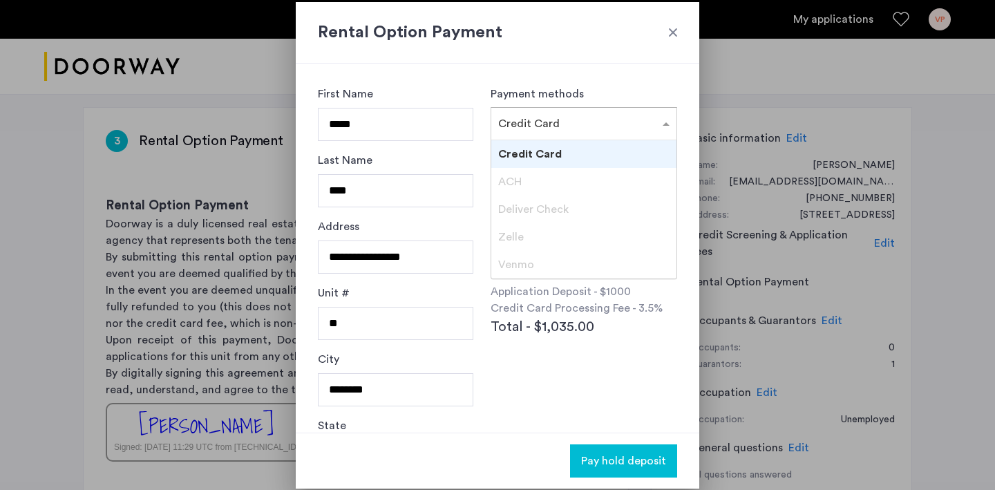
click at [528, 124] on input "text" at bounding box center [570, 121] width 144 height 10
click at [532, 155] on span "Credit Card" at bounding box center [530, 154] width 64 height 11
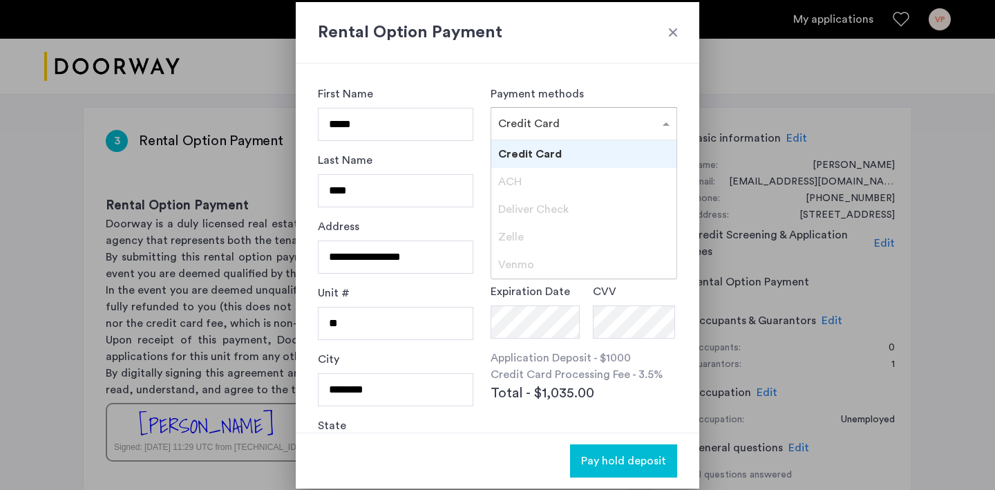
click at [548, 122] on div at bounding box center [583, 119] width 185 height 17
click at [540, 263] on div "Venmo" at bounding box center [583, 265] width 185 height 28
click at [533, 263] on div "Venmo" at bounding box center [583, 265] width 185 height 28
click at [541, 165] on div "Credit Card" at bounding box center [583, 154] width 185 height 28
click at [541, 165] on label "Card Number" at bounding box center [525, 159] width 69 height 17
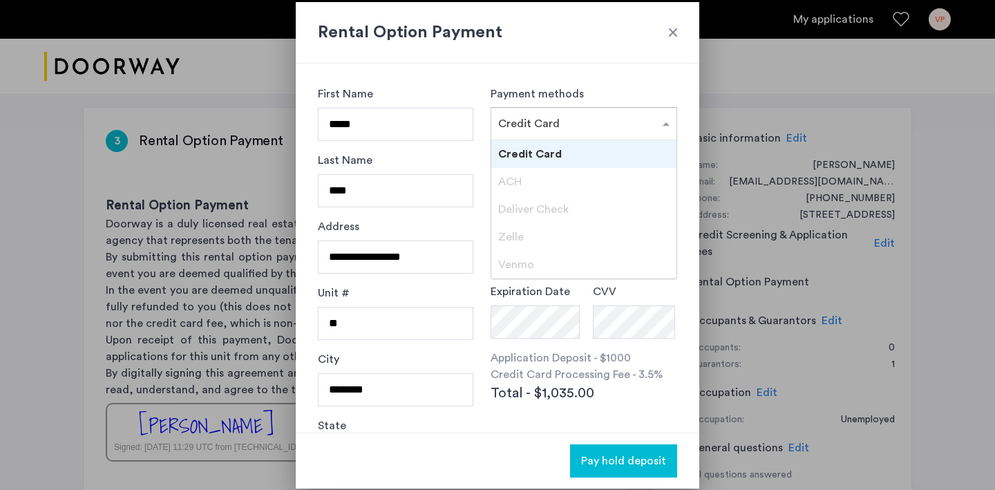
click at [555, 126] on div at bounding box center [583, 119] width 185 height 17
click at [546, 243] on div "Zelle" at bounding box center [583, 237] width 185 height 28
click at [537, 275] on div "Venmo" at bounding box center [583, 265] width 185 height 28
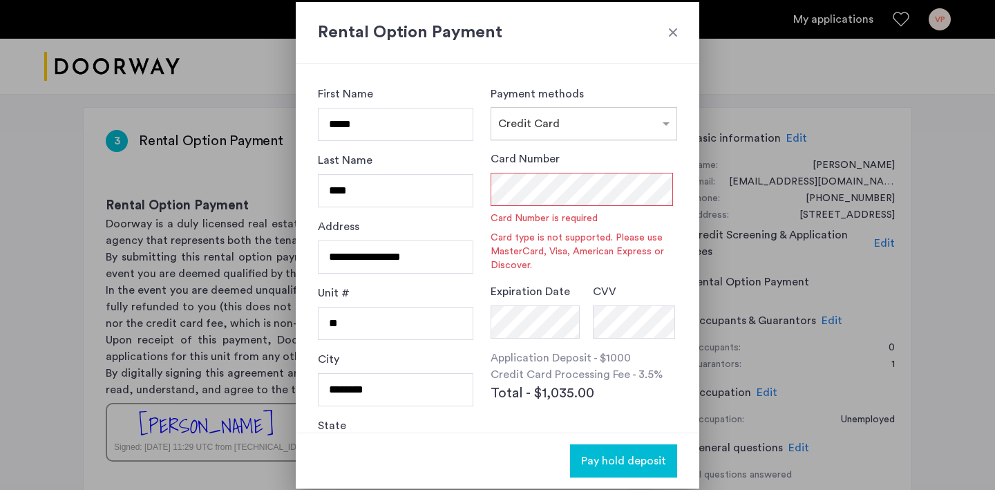
click at [554, 129] on span "Credit Card" at bounding box center [529, 123] width 62 height 11
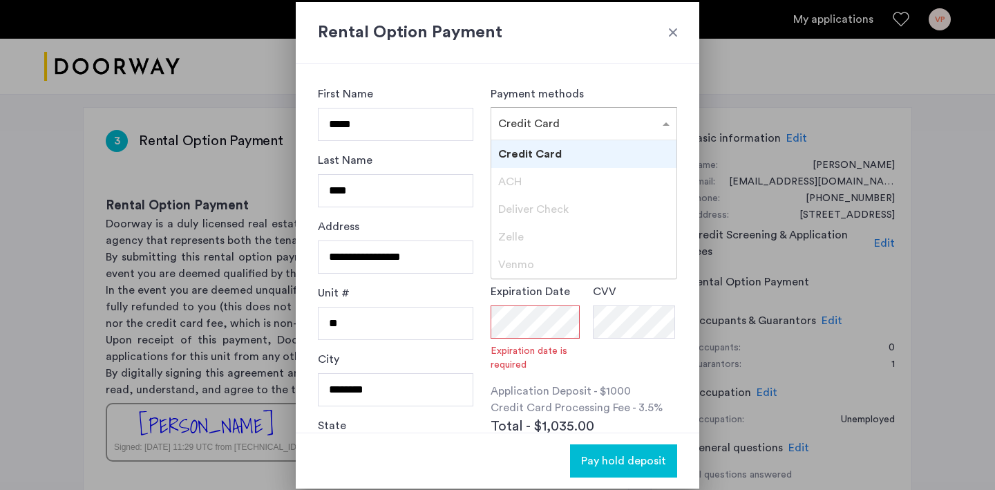
click at [532, 156] on span "Credit Card" at bounding box center [530, 154] width 64 height 11
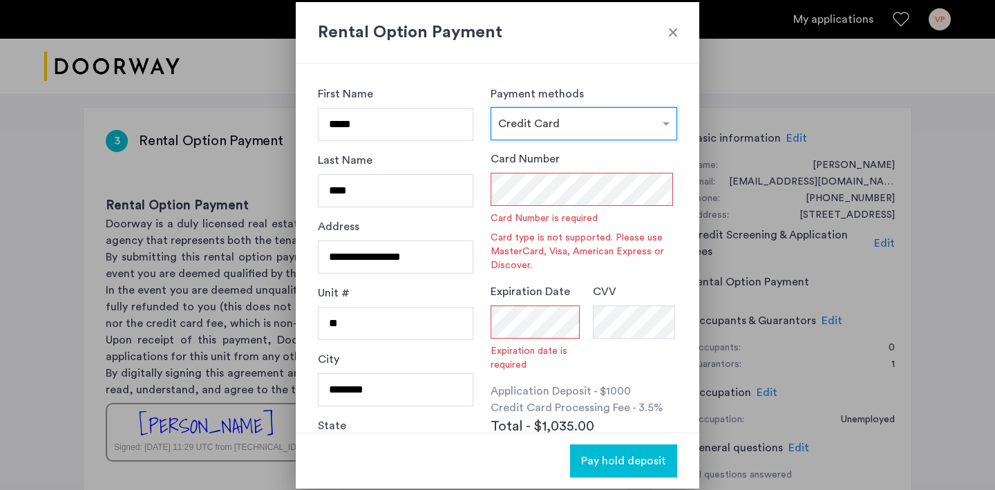
click at [530, 123] on input "text" at bounding box center [570, 121] width 144 height 10
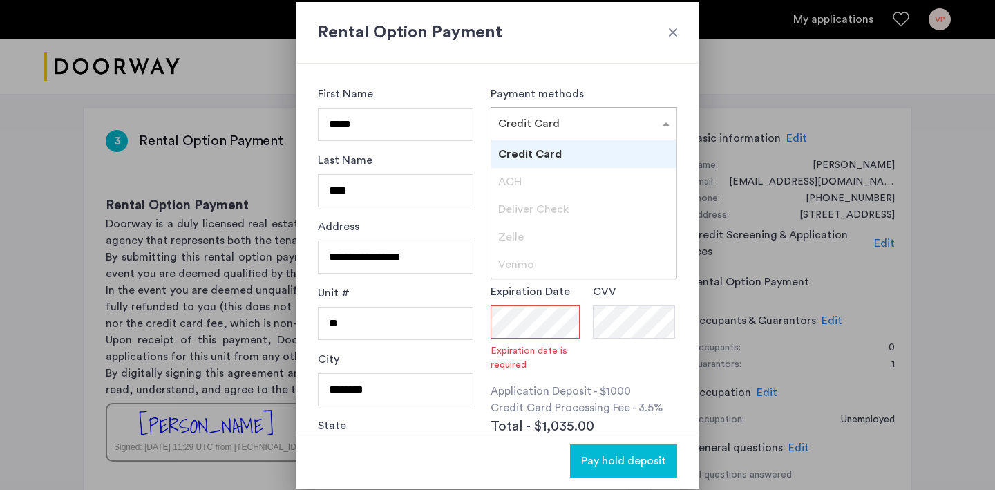
click at [527, 198] on div "Deliver Check" at bounding box center [583, 210] width 185 height 28
click at [527, 185] on div "ACH" at bounding box center [583, 182] width 185 height 28
click at [533, 232] on div "Zelle" at bounding box center [583, 237] width 185 height 28
click at [529, 267] on span "Venmo" at bounding box center [516, 264] width 36 height 11
click at [529, 284] on label "Expiration Date" at bounding box center [530, 291] width 79 height 17
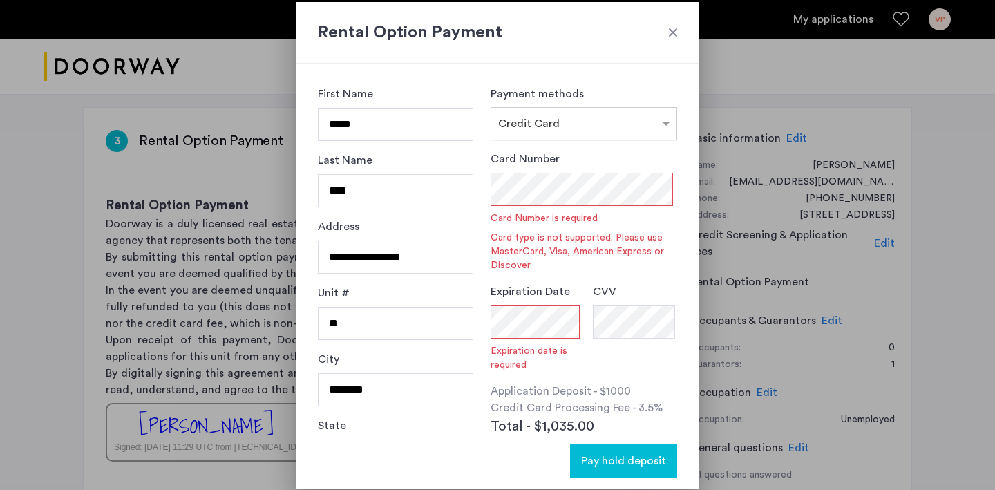
click at [552, 122] on input "text" at bounding box center [570, 121] width 144 height 10
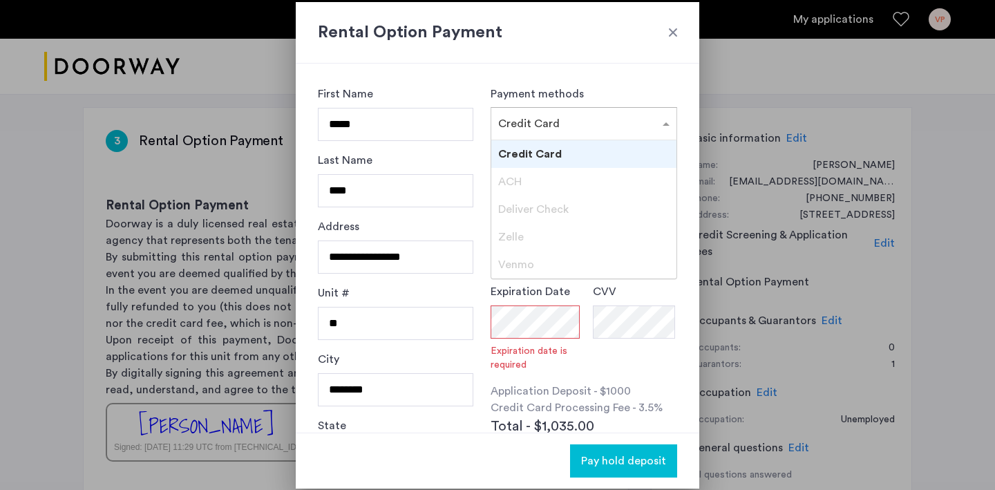
click at [552, 159] on span "Credit Card" at bounding box center [530, 154] width 64 height 11
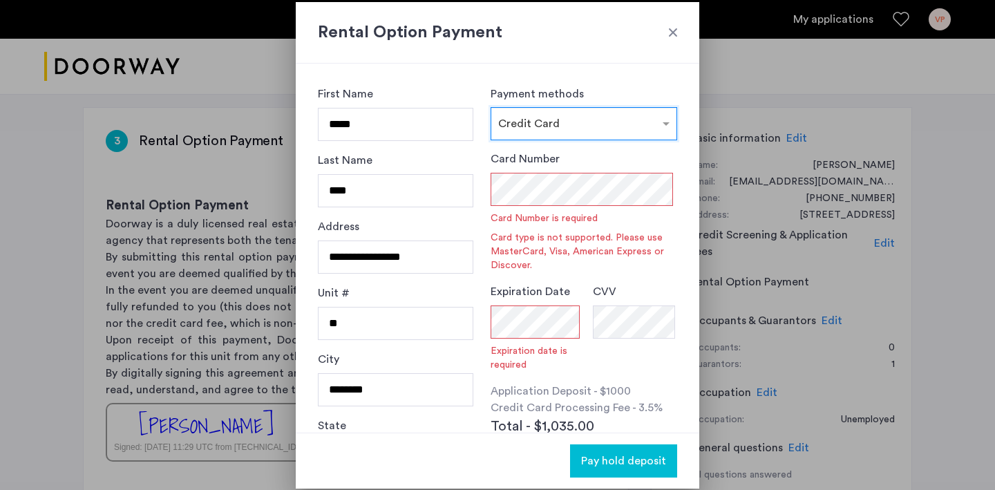
click at [608, 138] on div "× Credit Card" at bounding box center [584, 123] width 187 height 33
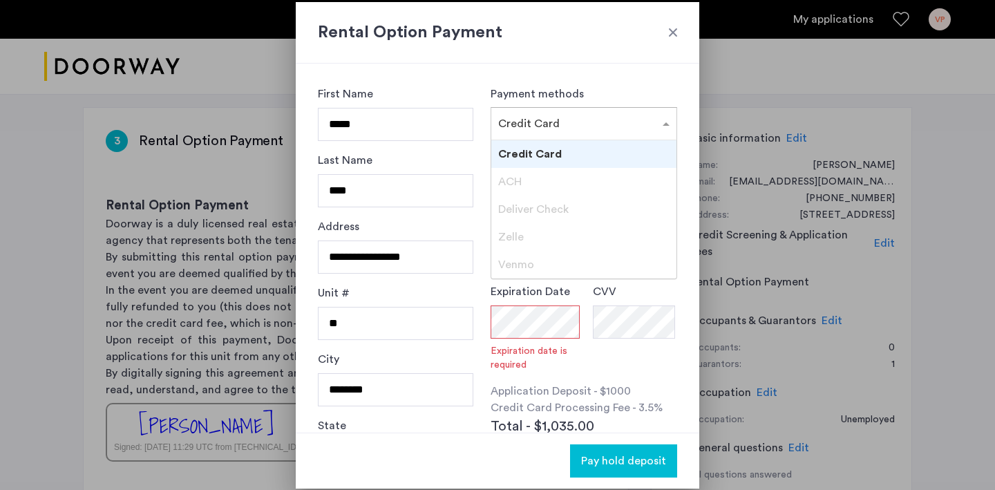
click at [583, 183] on div "ACH" at bounding box center [583, 182] width 185 height 28
click at [577, 205] on div "Deliver Check" at bounding box center [583, 210] width 185 height 28
click at [578, 209] on div "Deliver Check" at bounding box center [583, 210] width 185 height 28
click at [589, 46] on div "Rental Option Payment" at bounding box center [498, 33] width 404 height 62
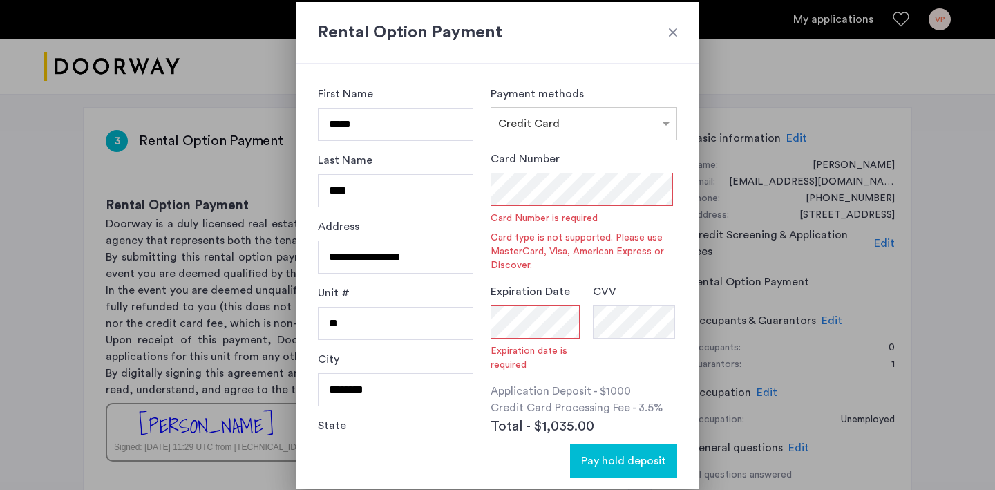
click at [667, 21] on h2 "Rental Option Payment" at bounding box center [497, 32] width 359 height 25
click at [672, 32] on div at bounding box center [673, 33] width 14 height 14
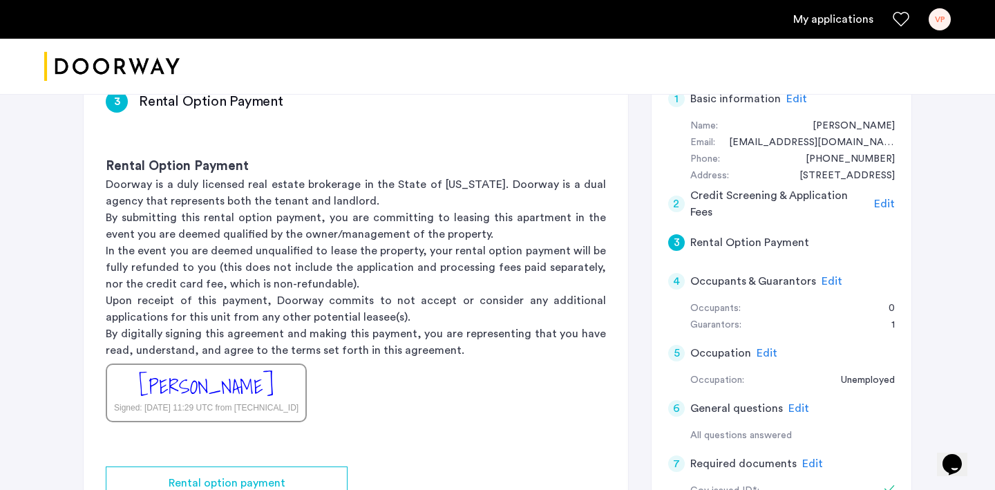
scroll to position [245, 0]
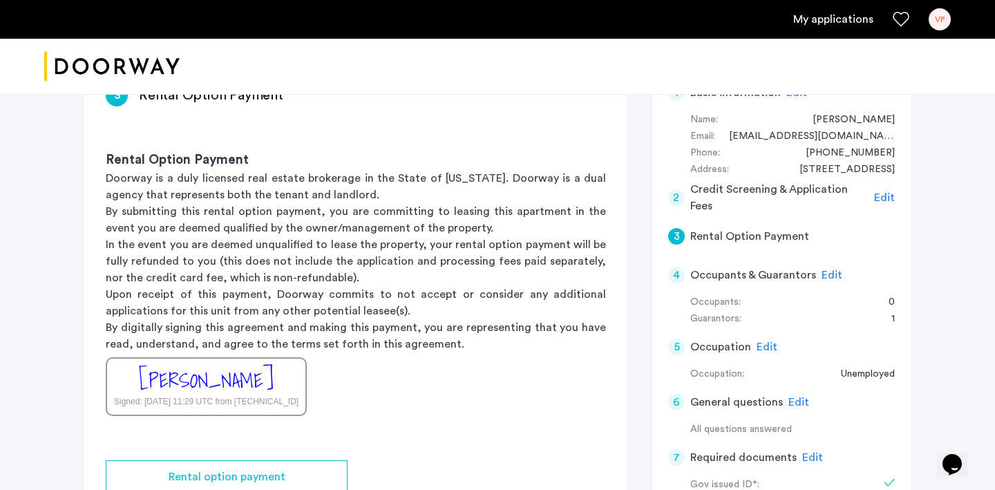
click at [887, 196] on span "Edit" at bounding box center [884, 197] width 21 height 11
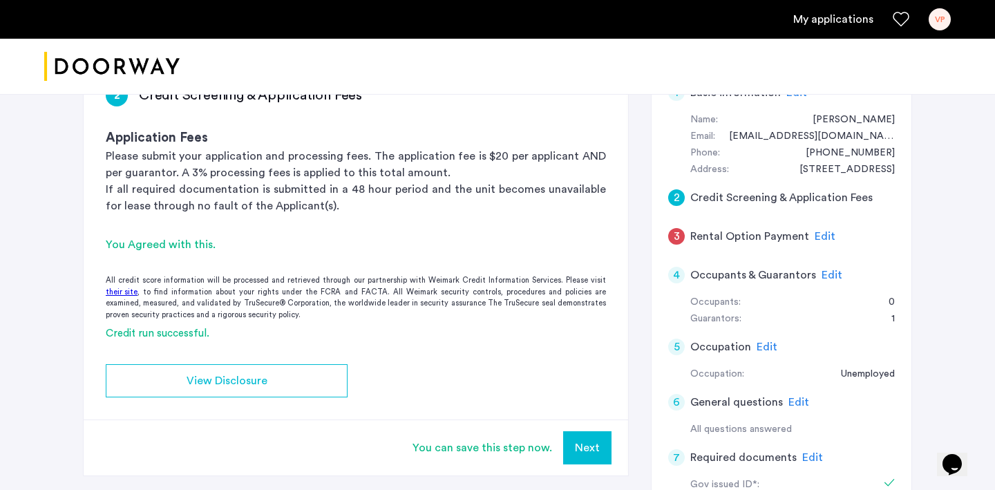
click at [815, 231] on span "Edit" at bounding box center [825, 236] width 21 height 11
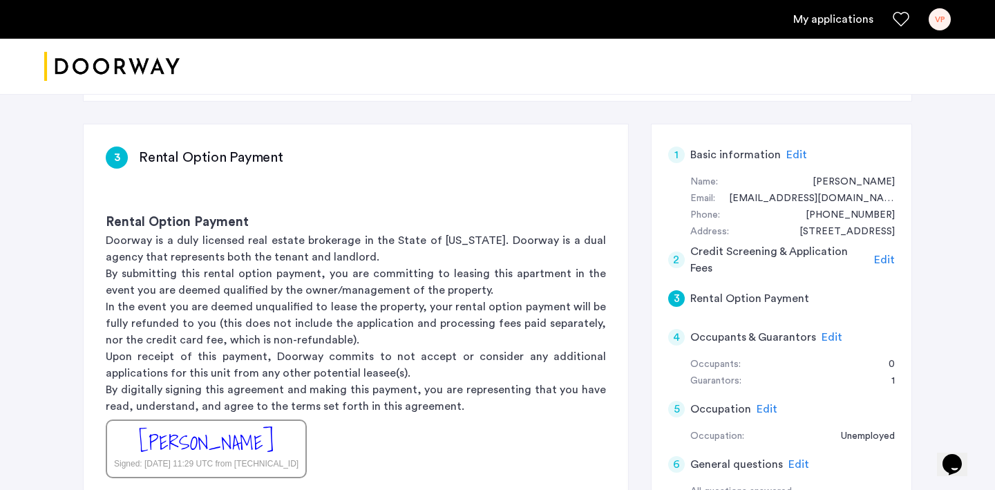
scroll to position [296, 0]
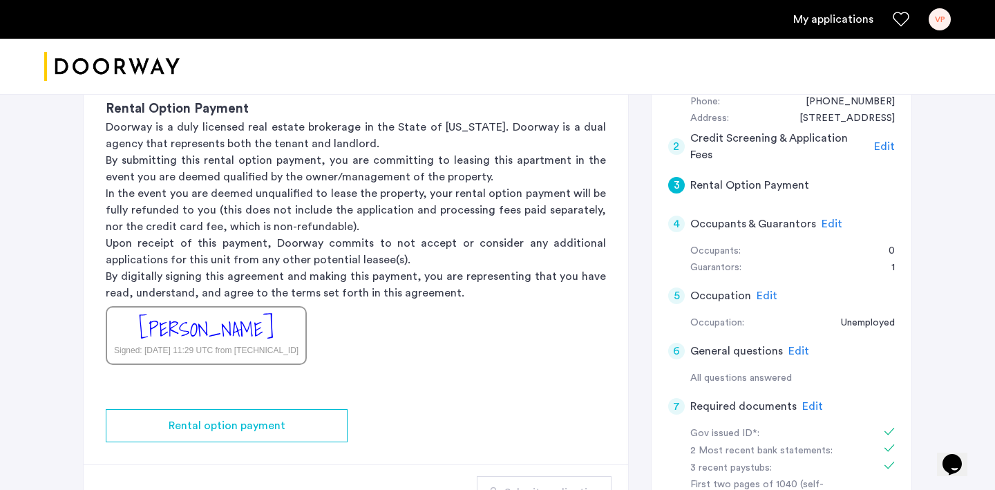
click at [887, 141] on span "Edit" at bounding box center [884, 146] width 21 height 11
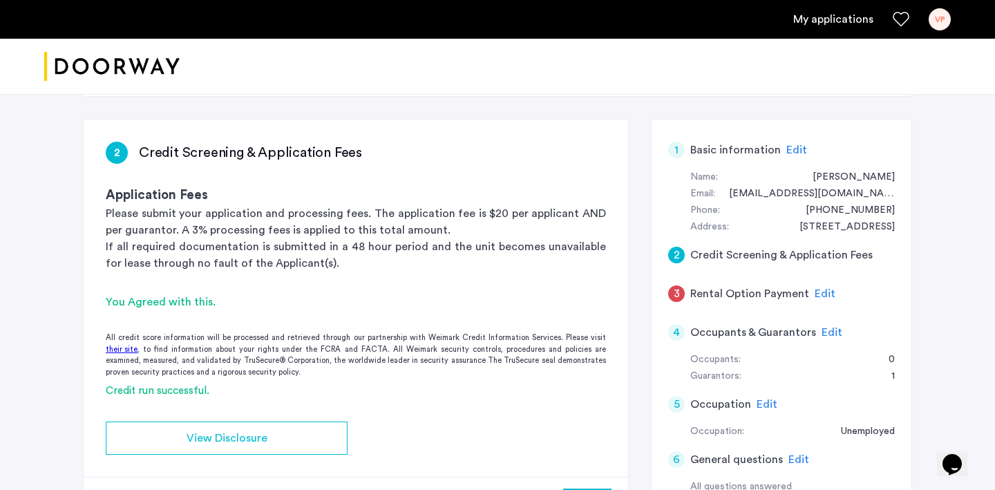
scroll to position [187, 0]
click at [818, 297] on span "Edit" at bounding box center [825, 294] width 21 height 11
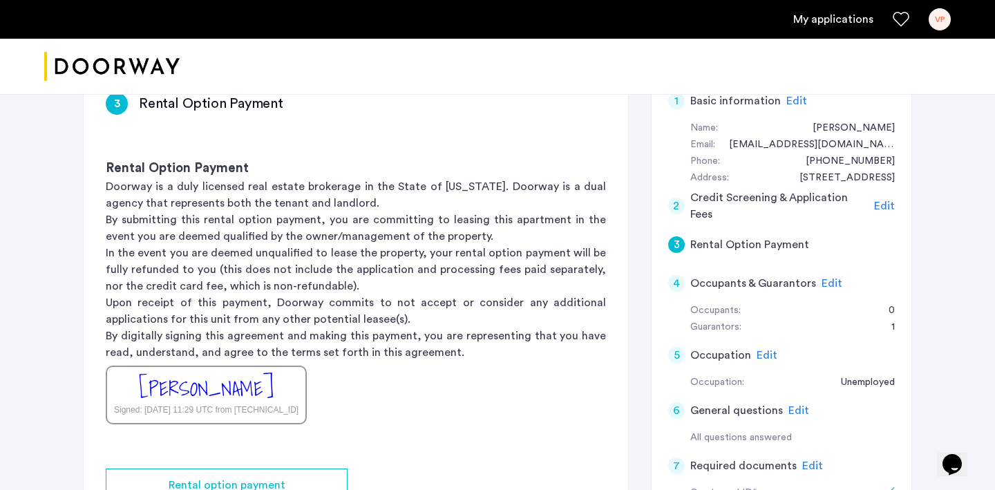
scroll to position [375, 0]
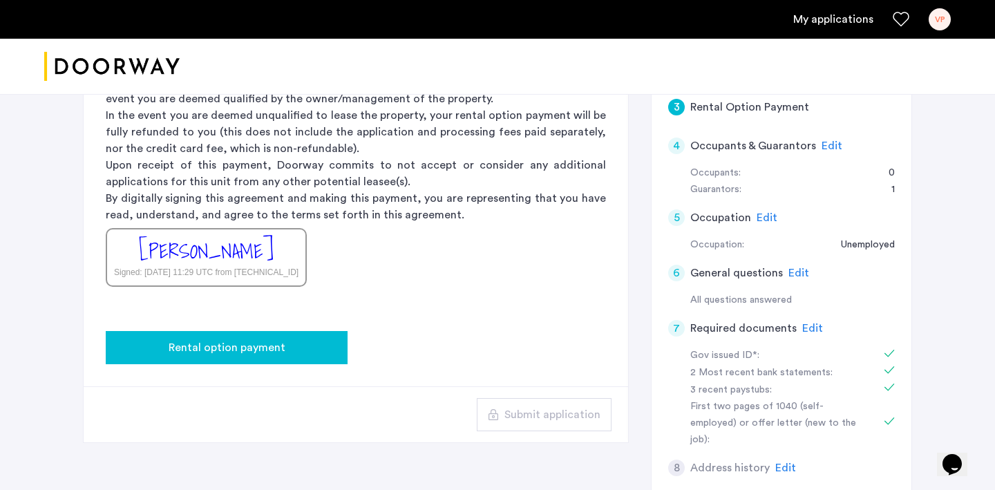
click at [334, 344] on div "Rental option payment" at bounding box center [227, 347] width 220 height 17
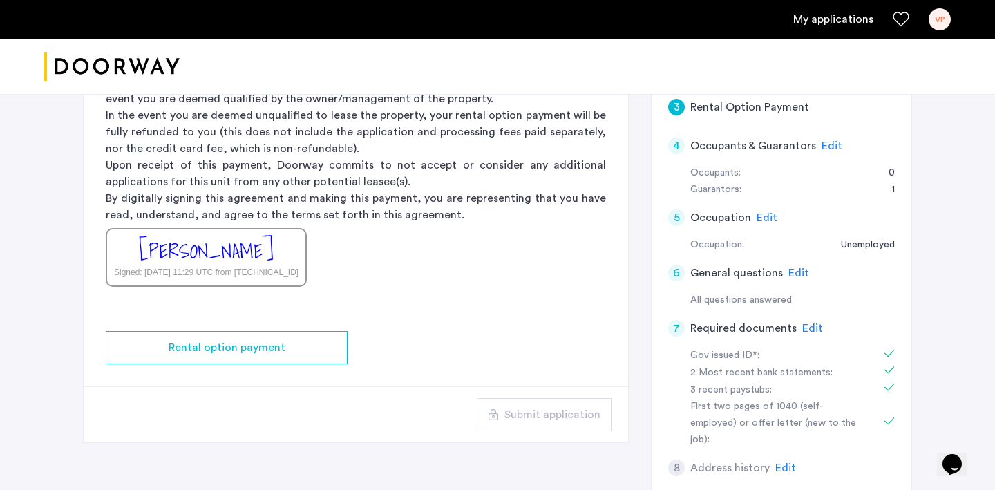
scroll to position [0, 0]
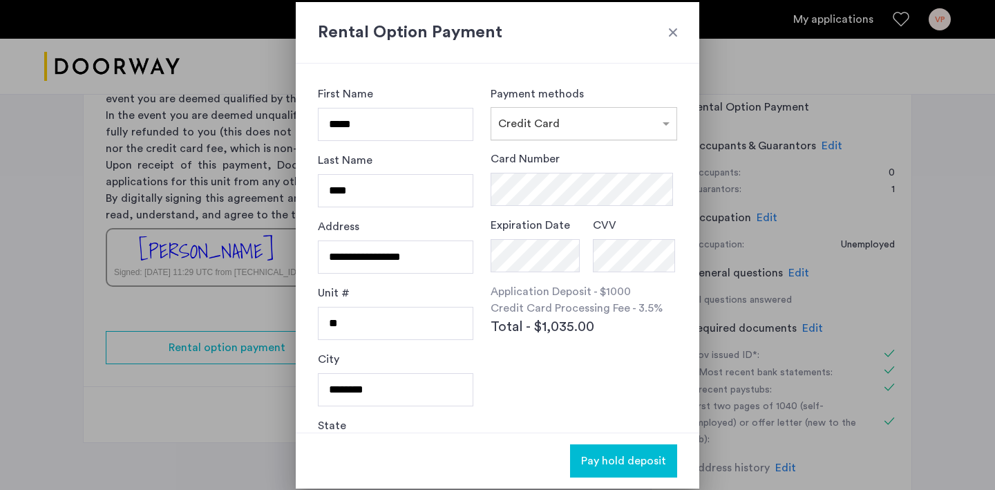
click at [562, 130] on div "× Credit Card" at bounding box center [575, 123] width 168 height 17
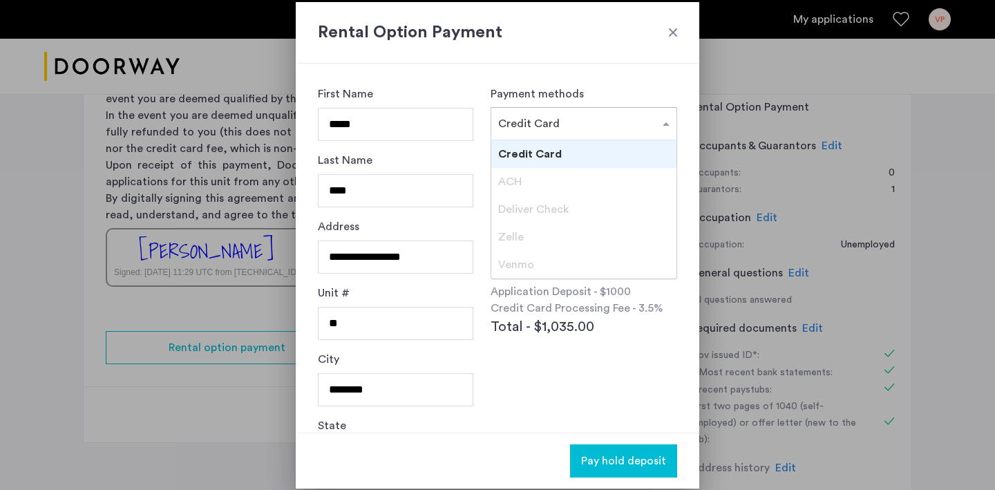
click at [556, 194] on div "ACH" at bounding box center [583, 182] width 185 height 28
click at [542, 186] on div "ACH" at bounding box center [583, 182] width 185 height 28
click at [545, 220] on div "Deliver Check" at bounding box center [583, 210] width 185 height 28
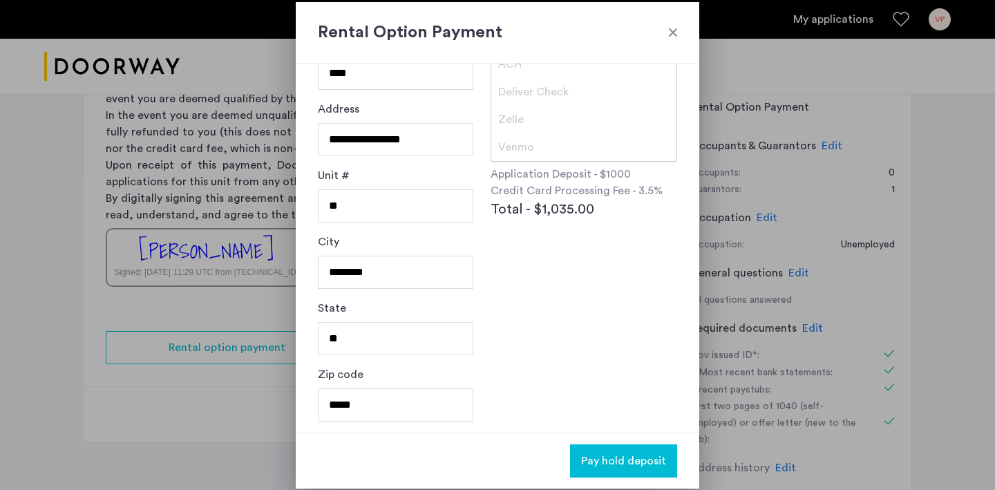
click at [551, 256] on div "Card Number Expiration Date CVV Application Deposit - $1000 Credit Card Process…" at bounding box center [584, 160] width 187 height 254
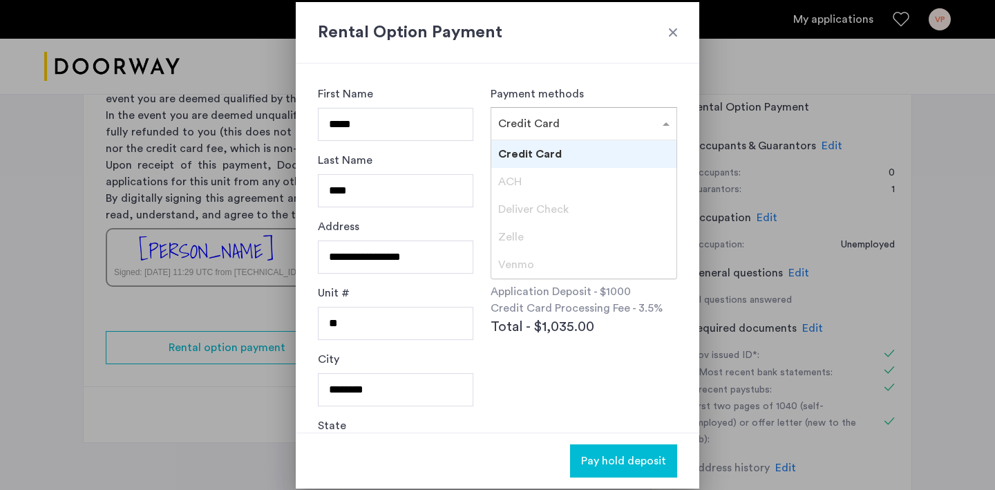
click at [554, 116] on input "text" at bounding box center [570, 121] width 144 height 10
click at [549, 162] on div "Credit Card" at bounding box center [583, 154] width 185 height 28
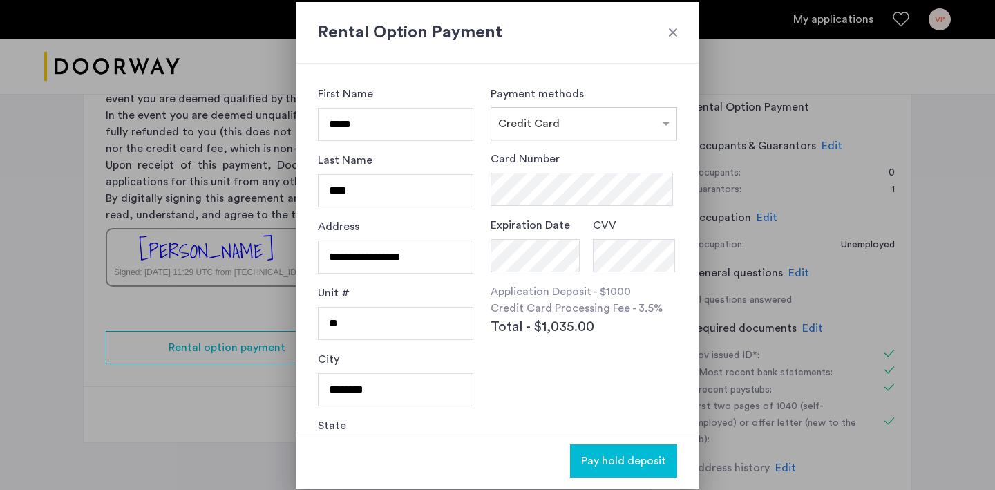
click at [538, 116] on input "text" at bounding box center [570, 121] width 144 height 10
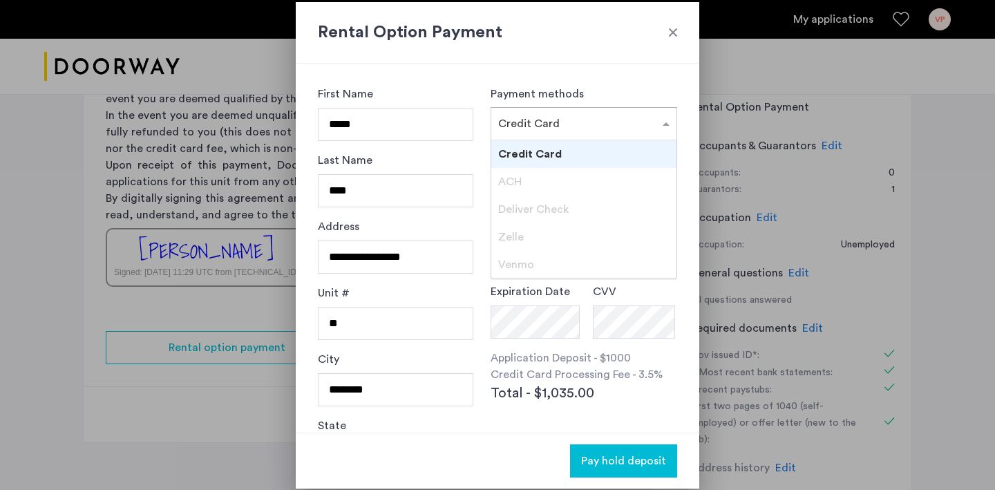
click at [550, 127] on div at bounding box center [583, 119] width 185 height 17
click at [550, 181] on div "ACH" at bounding box center [583, 182] width 185 height 28
click at [559, 206] on span "Deliver Check" at bounding box center [533, 209] width 70 height 11
click at [560, 249] on div "Zelle" at bounding box center [583, 237] width 185 height 28
click at [572, 282] on form "Card Number Card Number is required Card type is not supported. Please use Mast…" at bounding box center [584, 245] width 187 height 188
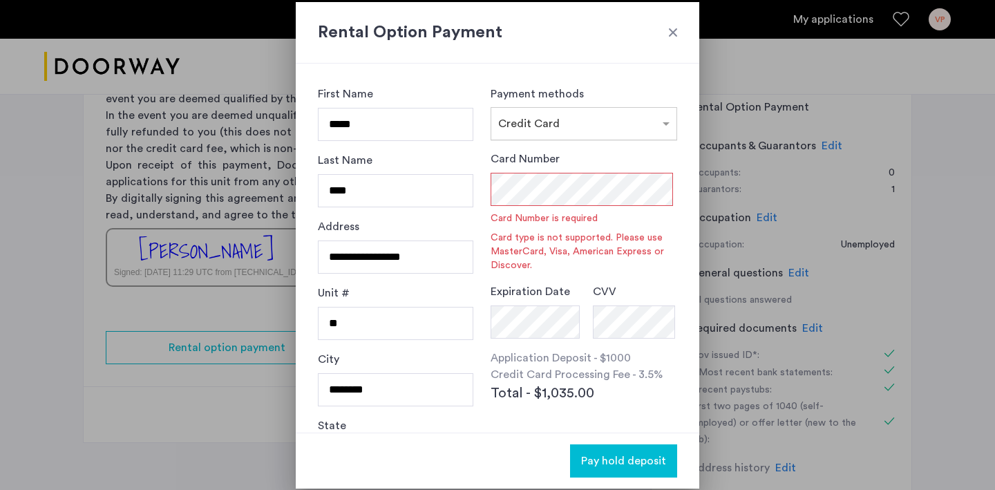
click at [573, 111] on div at bounding box center [583, 119] width 185 height 17
click at [547, 119] on input "text" at bounding box center [570, 121] width 144 height 10
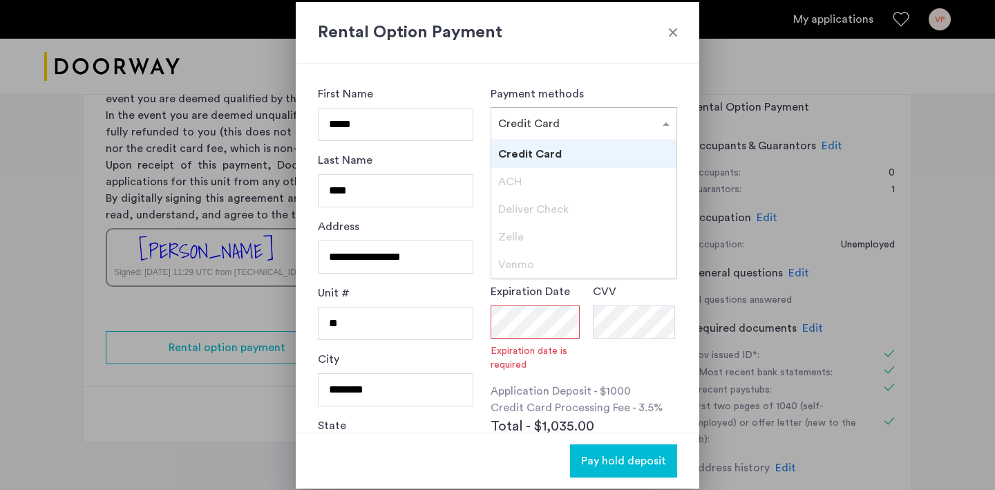
click at [553, 76] on div "**********" at bounding box center [498, 248] width 404 height 369
